Goal: Information Seeking & Learning: Learn about a topic

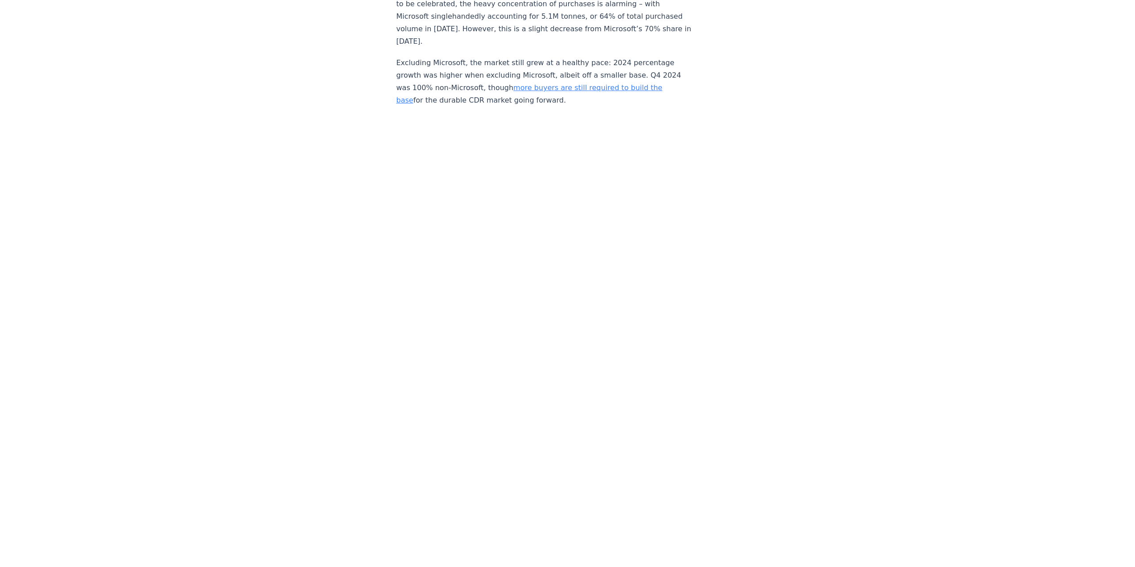
scroll to position [1784, 0]
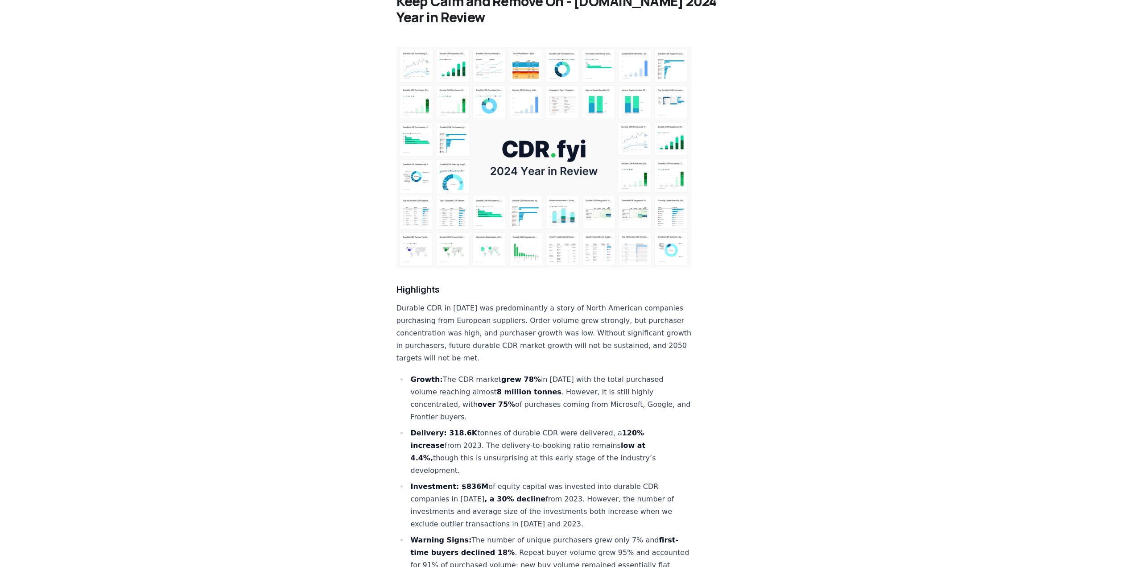
scroll to position [0, 0]
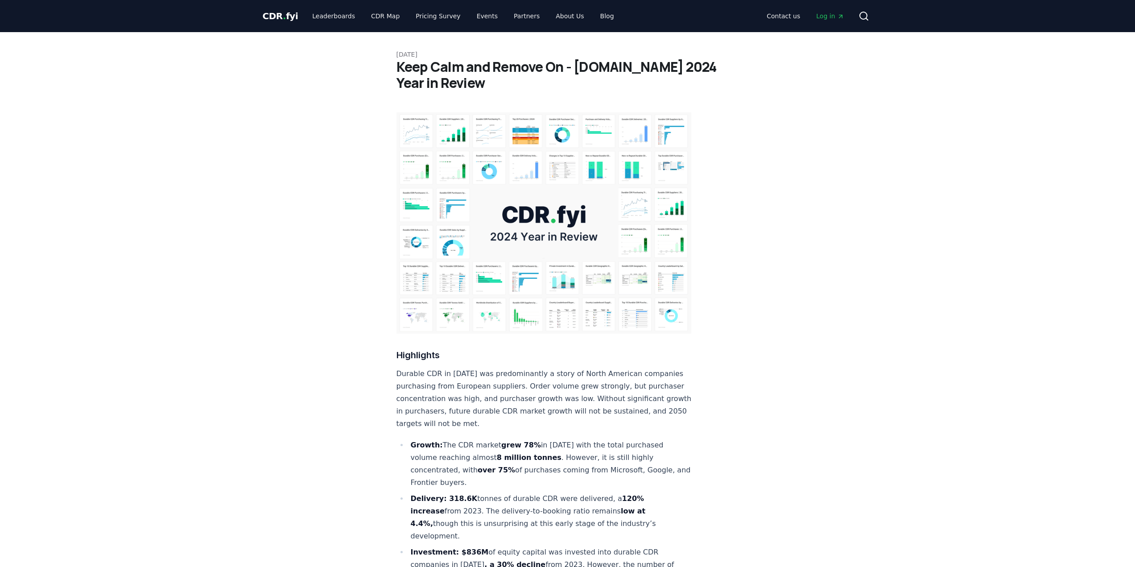
click at [269, 12] on span "CDR . fyi" at bounding box center [281, 16] width 36 height 11
drag, startPoint x: 576, startPoint y: 65, endPoint x: 563, endPoint y: 65, distance: 12.9
click at [574, 65] on h1 "Keep Calm and Remove On - [DOMAIN_NAME] 2024 Year in Review" at bounding box center [567, 75] width 342 height 32
drag, startPoint x: 558, startPoint y: 65, endPoint x: 353, endPoint y: 62, distance: 205.6
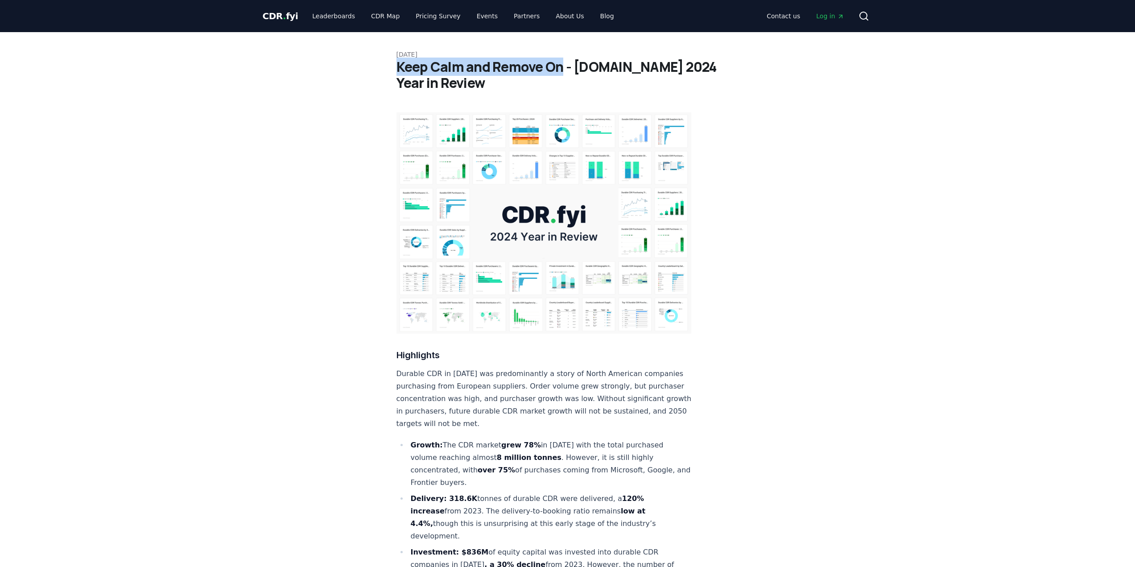
copy h1 "Keep Calm and Remove On"
click at [448, 75] on h1 "Keep Calm and Remove On - [DOMAIN_NAME] 2024 Year in Review" at bounding box center [567, 75] width 342 height 32
drag, startPoint x: 447, startPoint y: 80, endPoint x: 362, endPoint y: 65, distance: 86.5
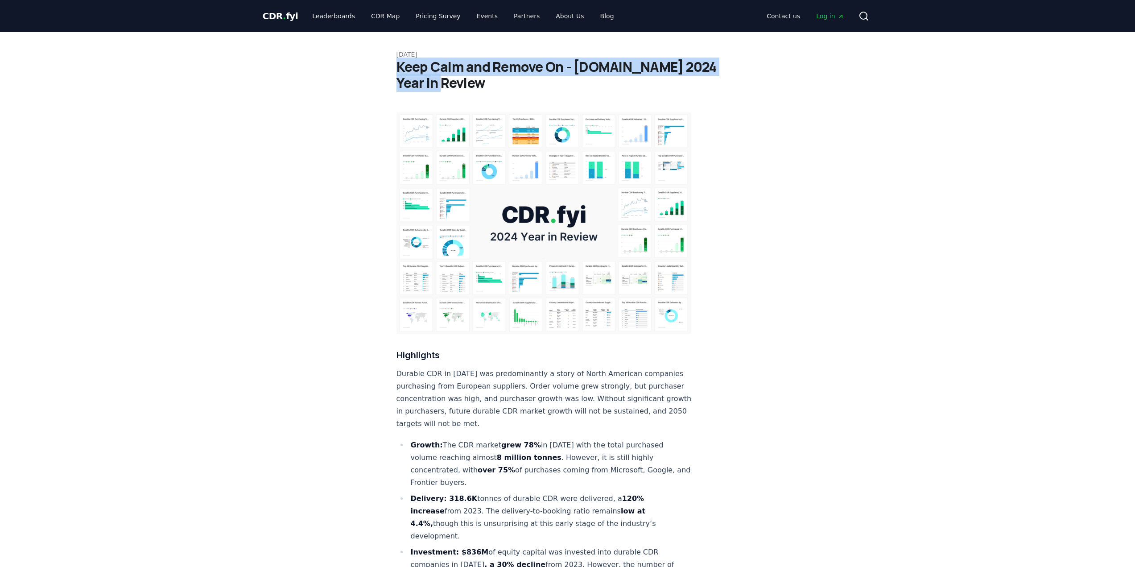
copy h1 "Keep Calm and Remove On - [DOMAIN_NAME] 2024 Year in Review"
